Goal: Task Accomplishment & Management: Use online tool/utility

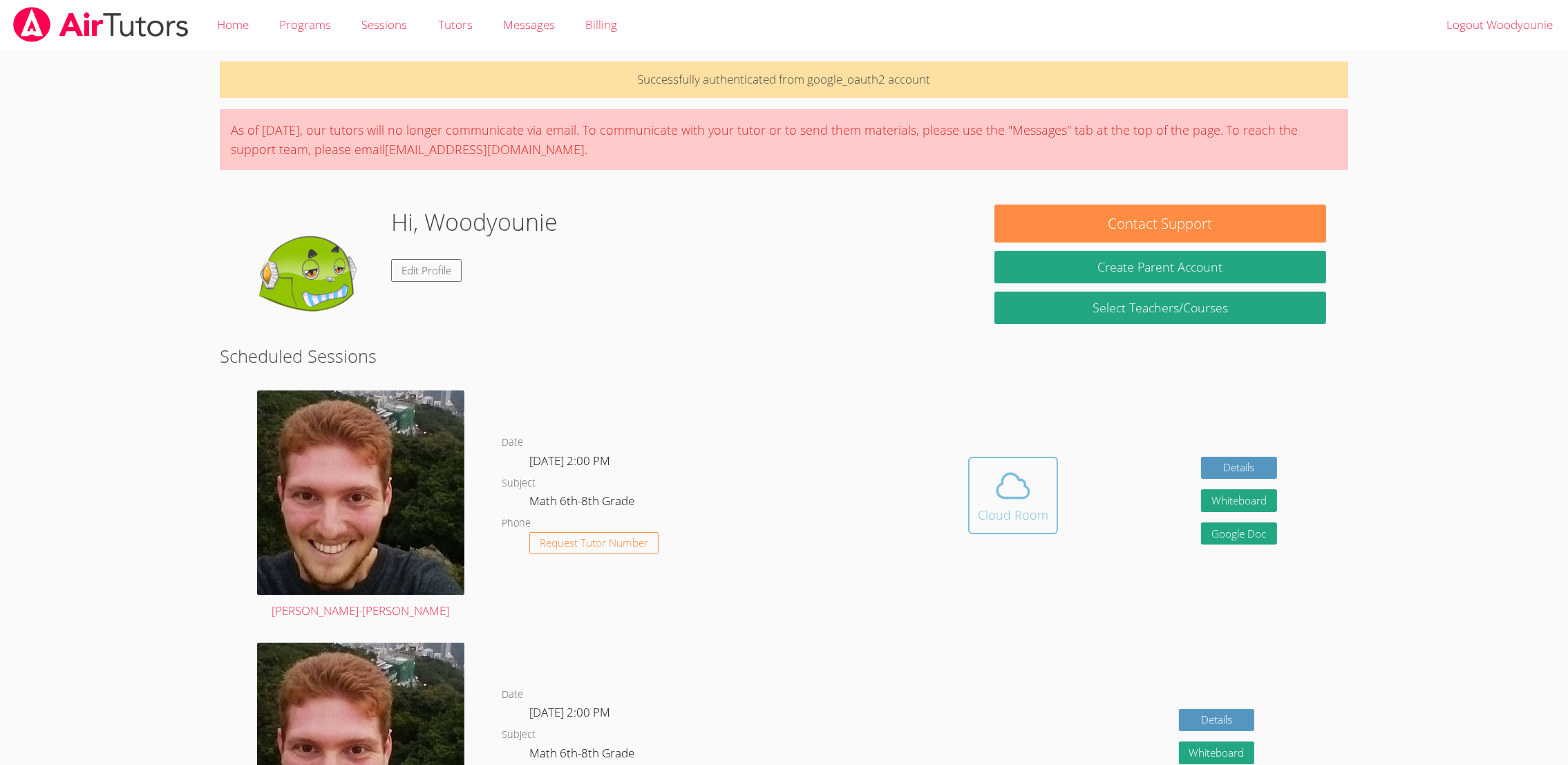
click at [1013, 502] on icon at bounding box center [1013, 485] width 38 height 38
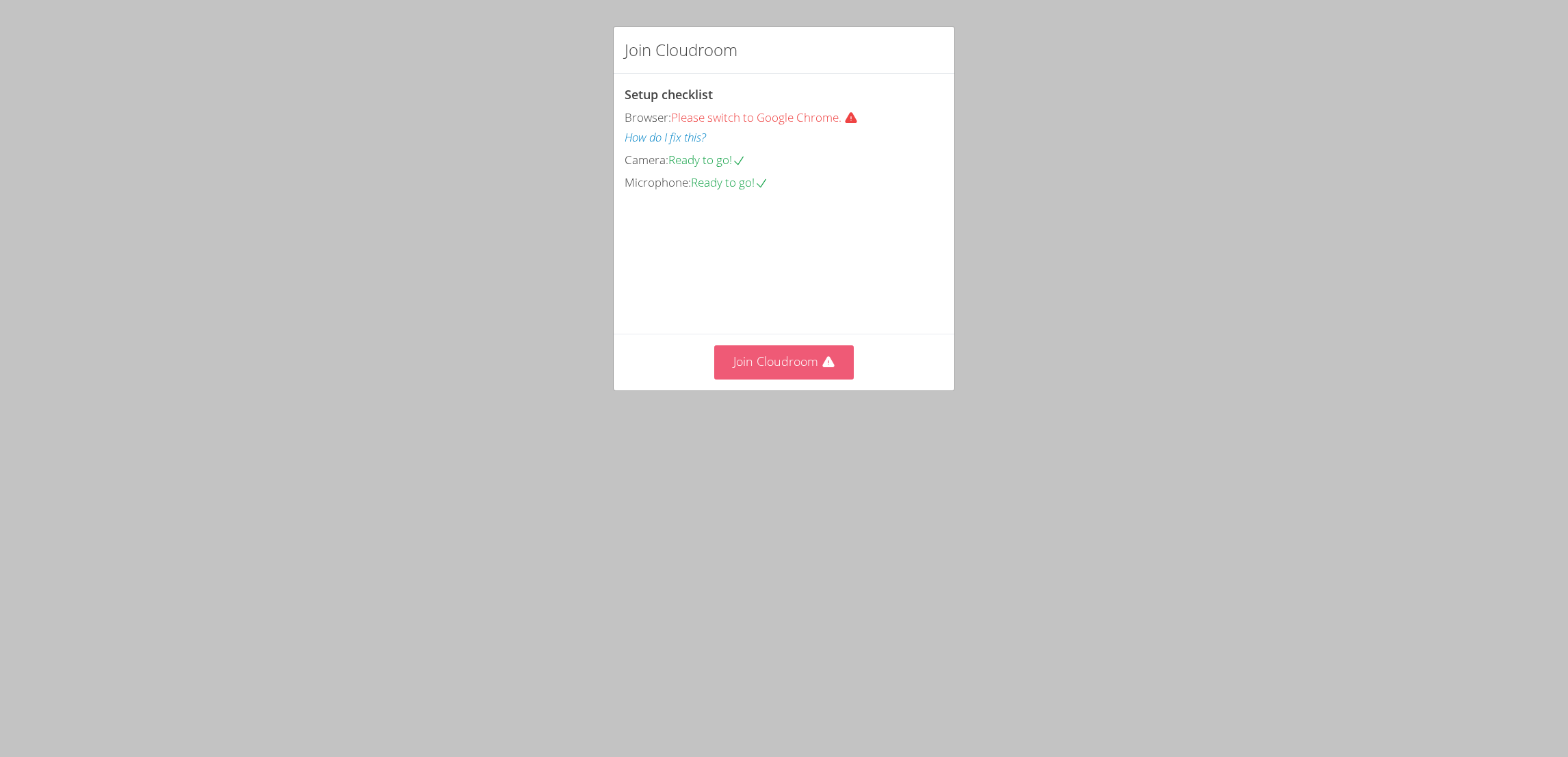
click at [740, 379] on button "Join Cloudroom" at bounding box center [784, 362] width 140 height 33
click at [799, 379] on button "Join Cloudroom" at bounding box center [784, 362] width 140 height 33
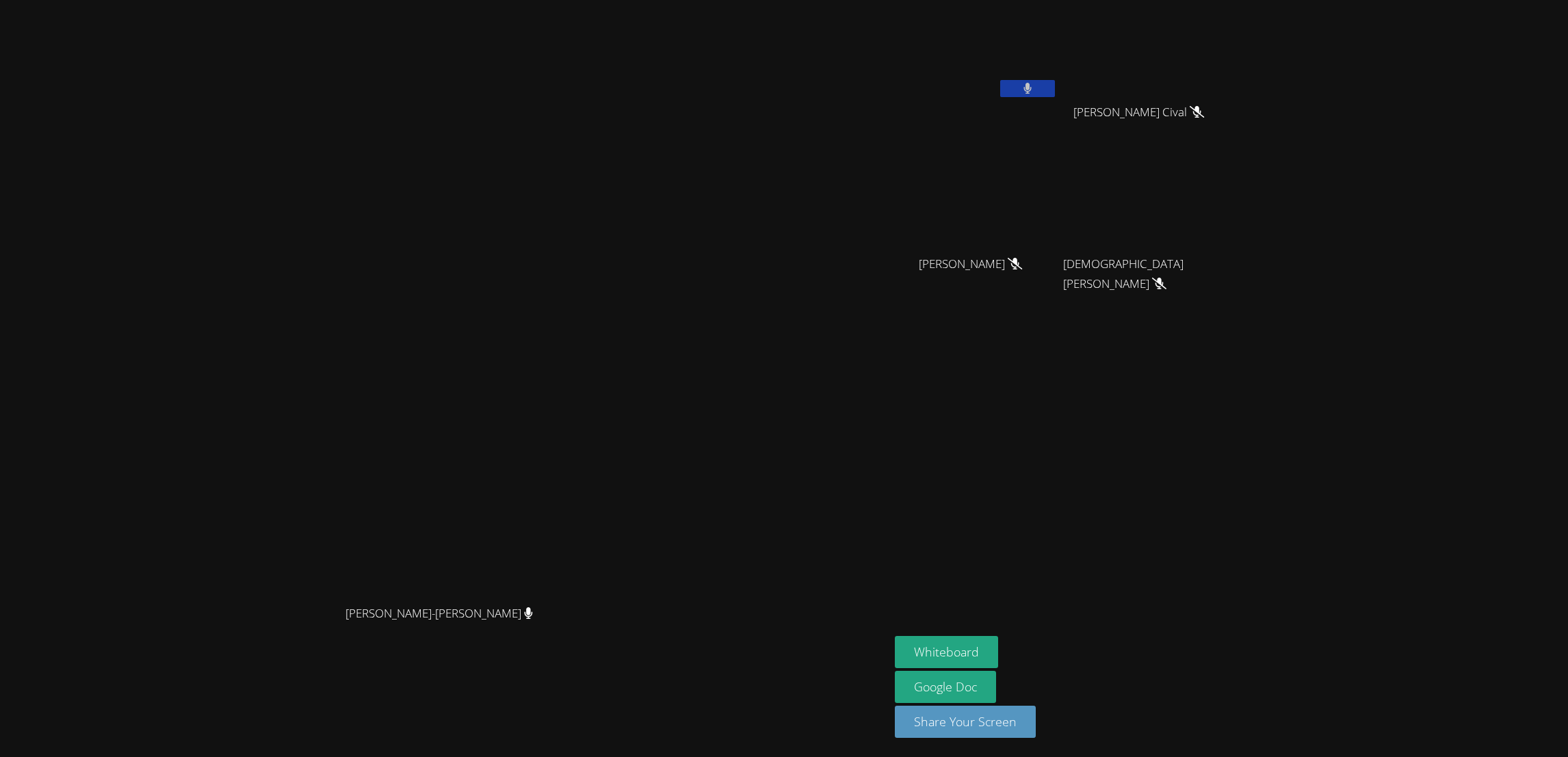
click at [1055, 91] on button at bounding box center [1027, 88] width 55 height 17
click at [998, 647] on button "Whiteboard" at bounding box center [946, 653] width 104 height 32
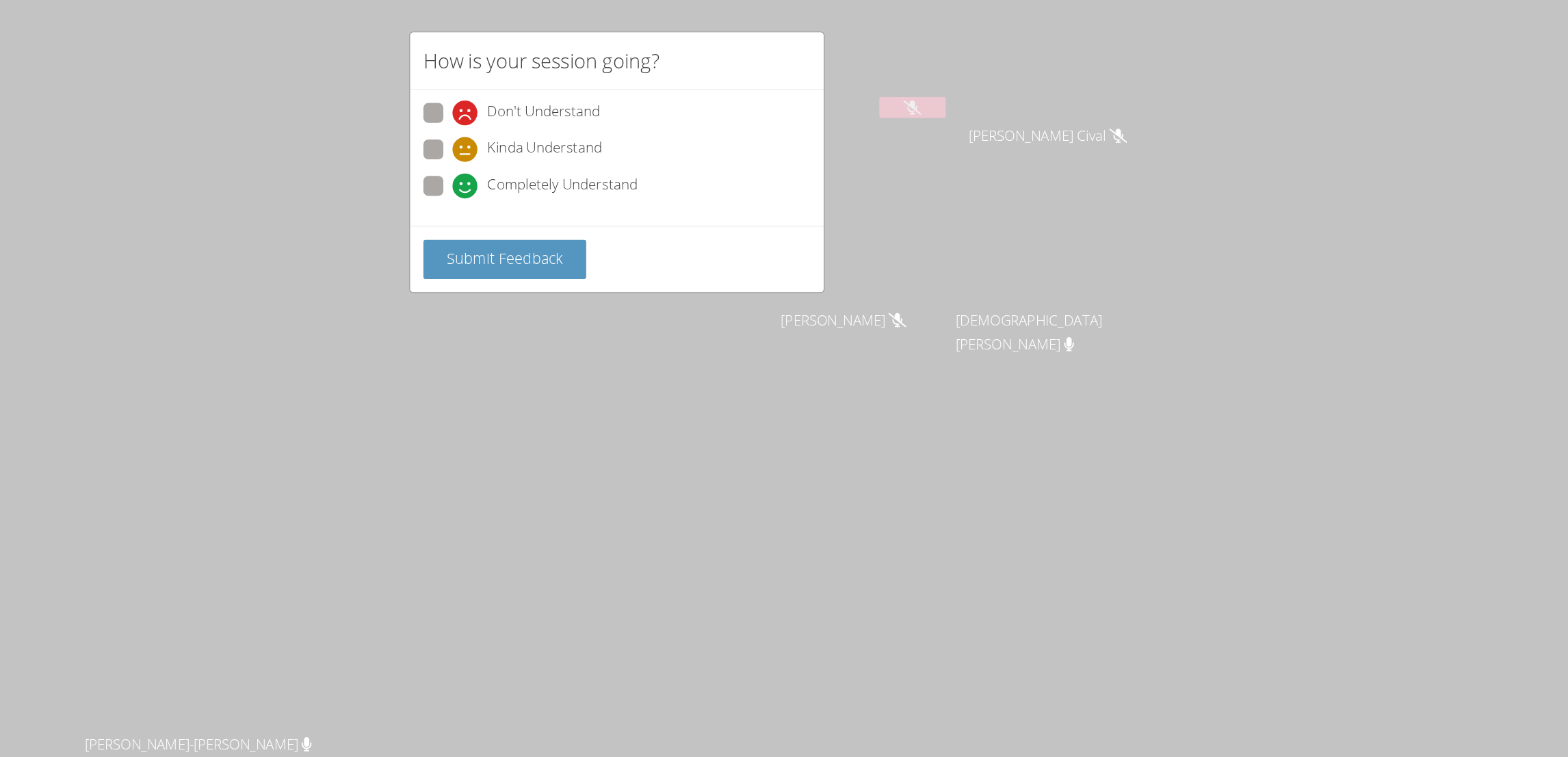
click at [668, 156] on icon at bounding box center [658, 153] width 20 height 20
click at [660, 156] on input "Completely Understand" at bounding box center [654, 151] width 11 height 11
radio input "true"
click at [708, 205] on span "Submit Feedback" at bounding box center [691, 213] width 96 height 16
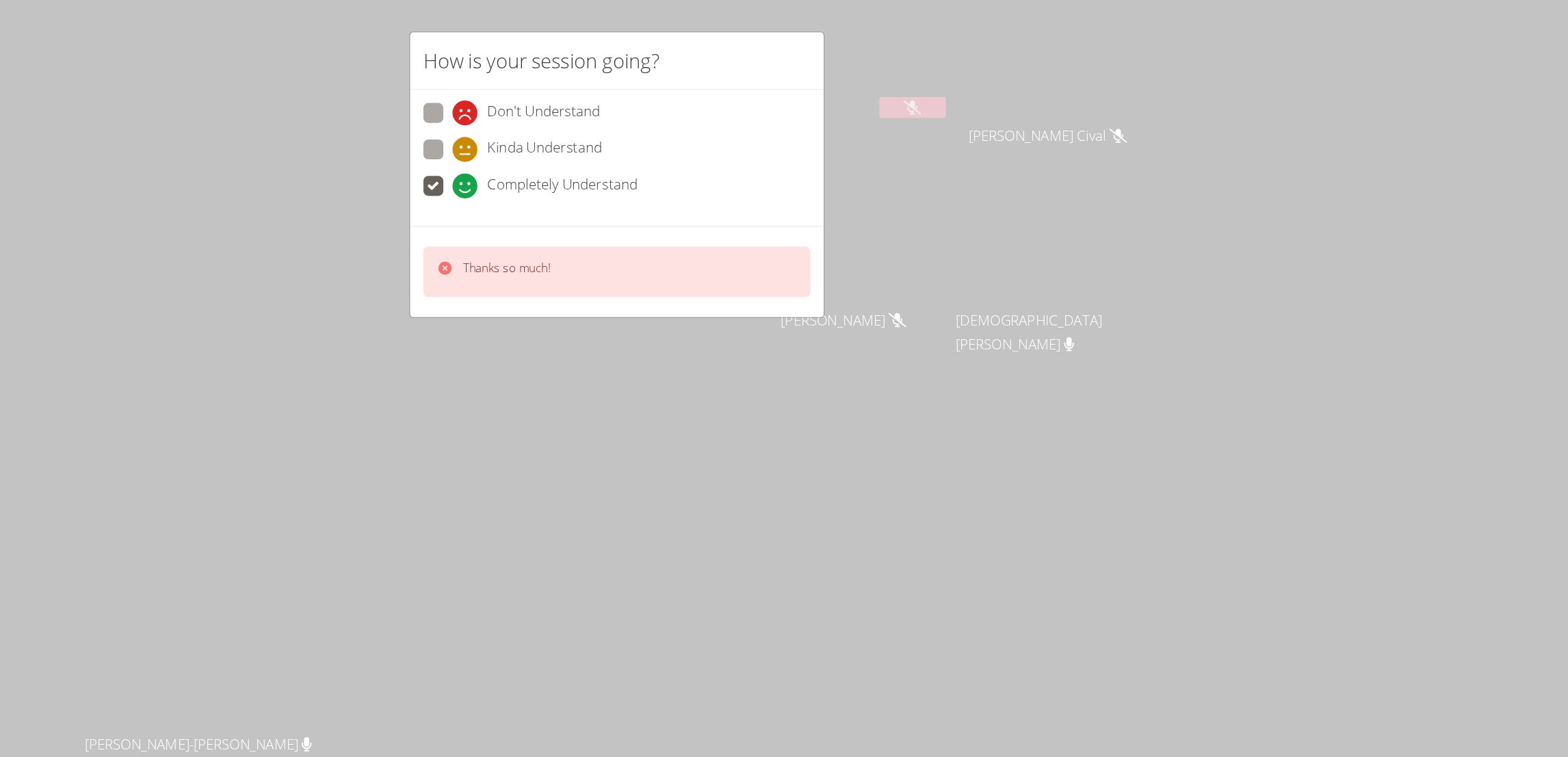
click at [716, 228] on div "Thanks so much!" at bounding box center [693, 224] width 72 height 20
